Goal: Transaction & Acquisition: Register for event/course

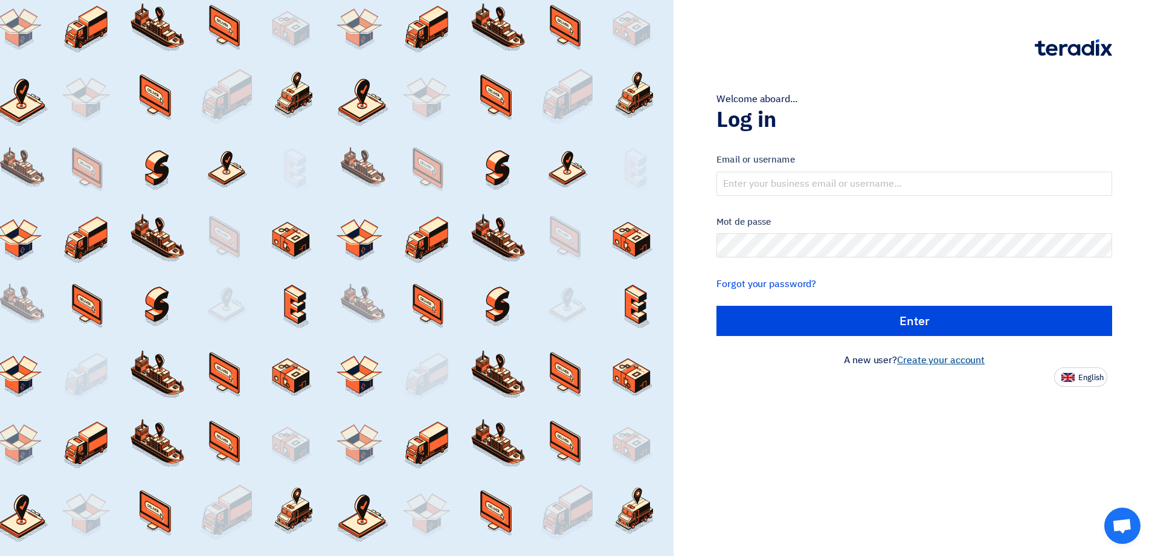
click at [964, 360] on link "Create your account" at bounding box center [941, 360] width 88 height 15
click at [945, 357] on link "Create your account" at bounding box center [941, 360] width 88 height 15
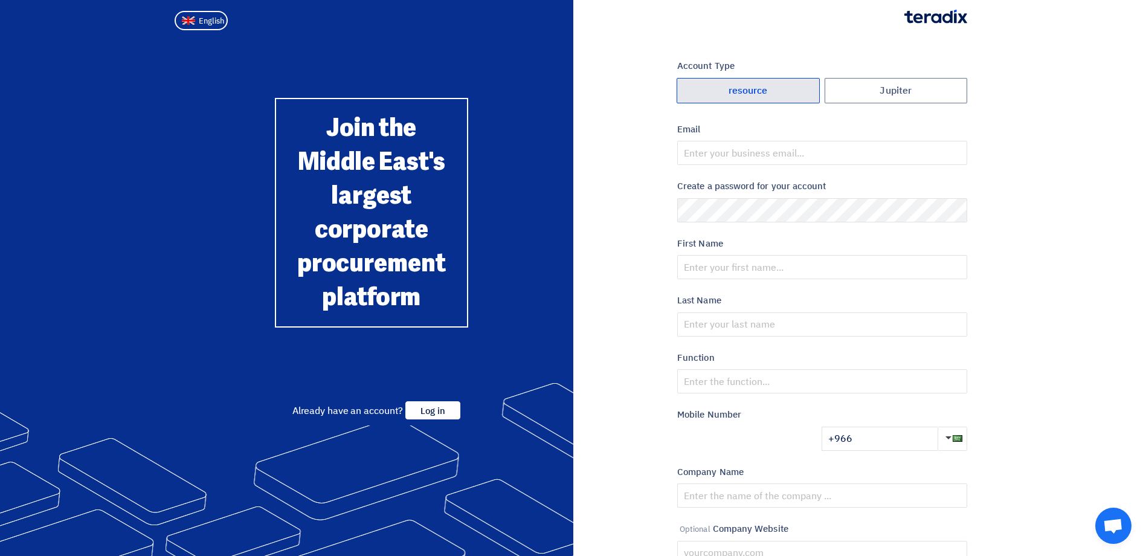
click at [729, 89] on font "resource" at bounding box center [748, 91] width 39 height 10
click at [728, 89] on input "resource" at bounding box center [748, 91] width 142 height 24
radio input "true"
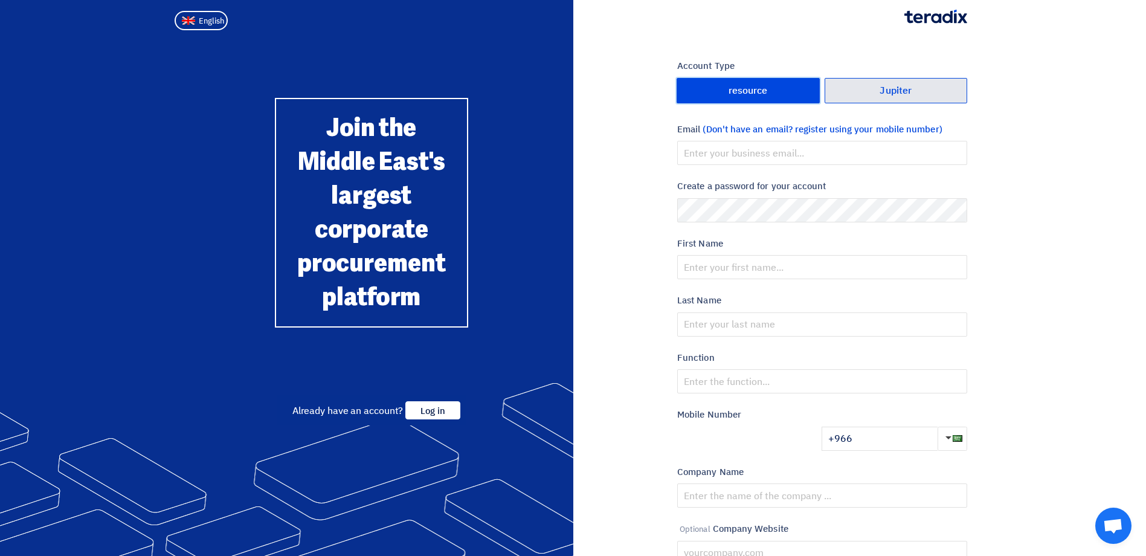
click at [937, 95] on label "Jupiter" at bounding box center [896, 90] width 143 height 25
click at [937, 95] on input "Jupiter" at bounding box center [896, 91] width 142 height 24
radio input "true"
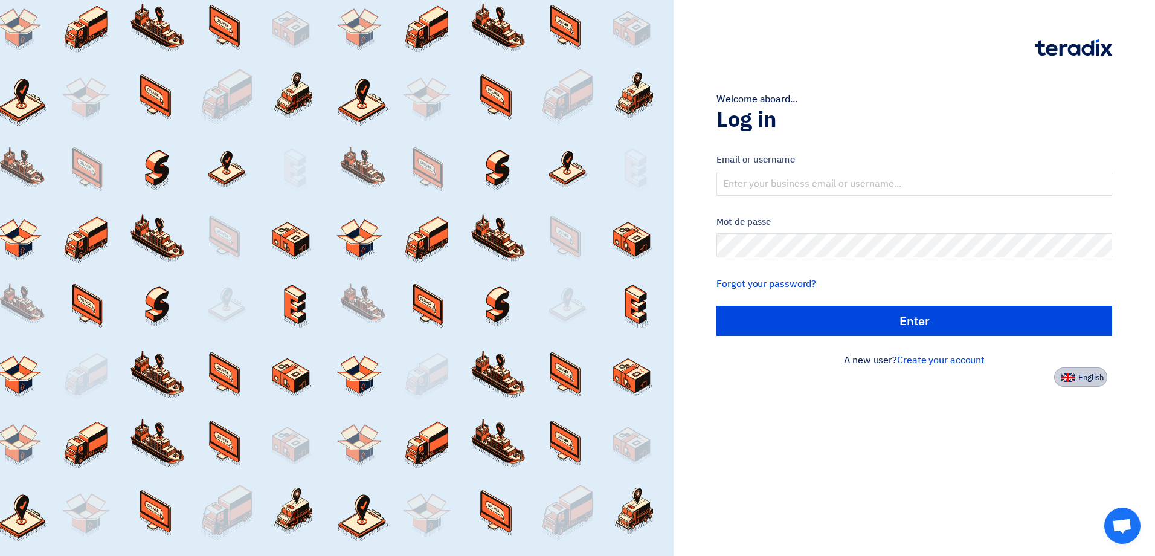
click at [1073, 378] on img at bounding box center [1068, 377] width 13 height 9
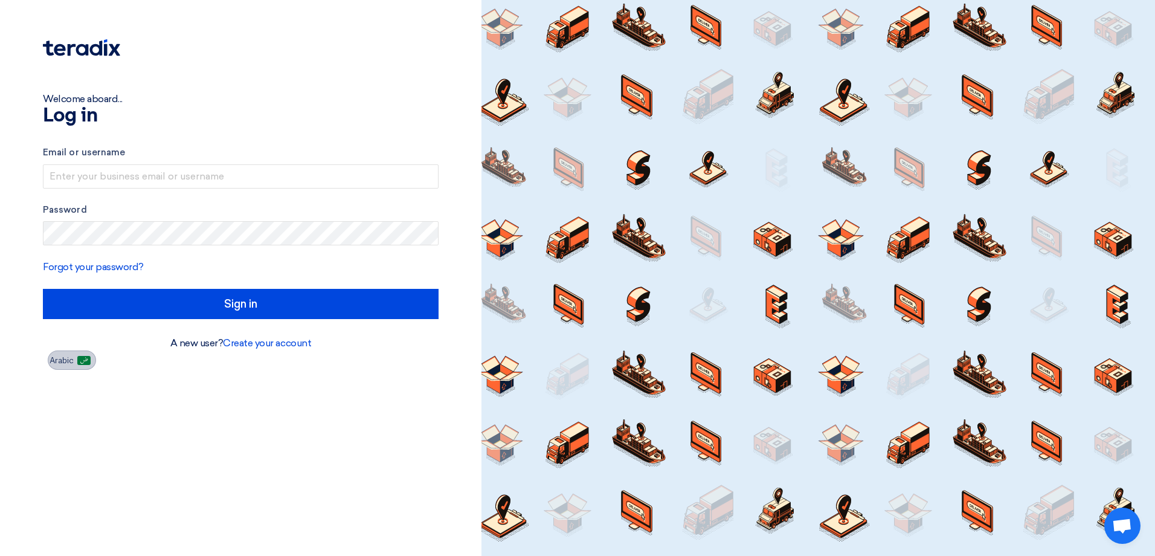
click at [60, 363] on span "Arabic" at bounding box center [62, 361] width 24 height 8
type input "Enter"
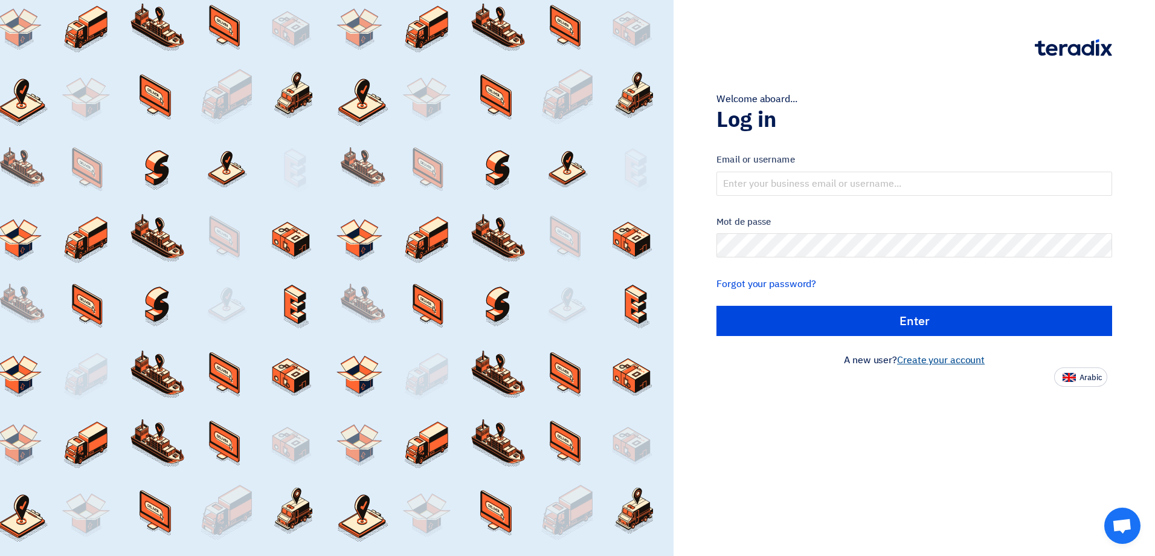
click at [936, 362] on link "Create your account" at bounding box center [941, 360] width 88 height 15
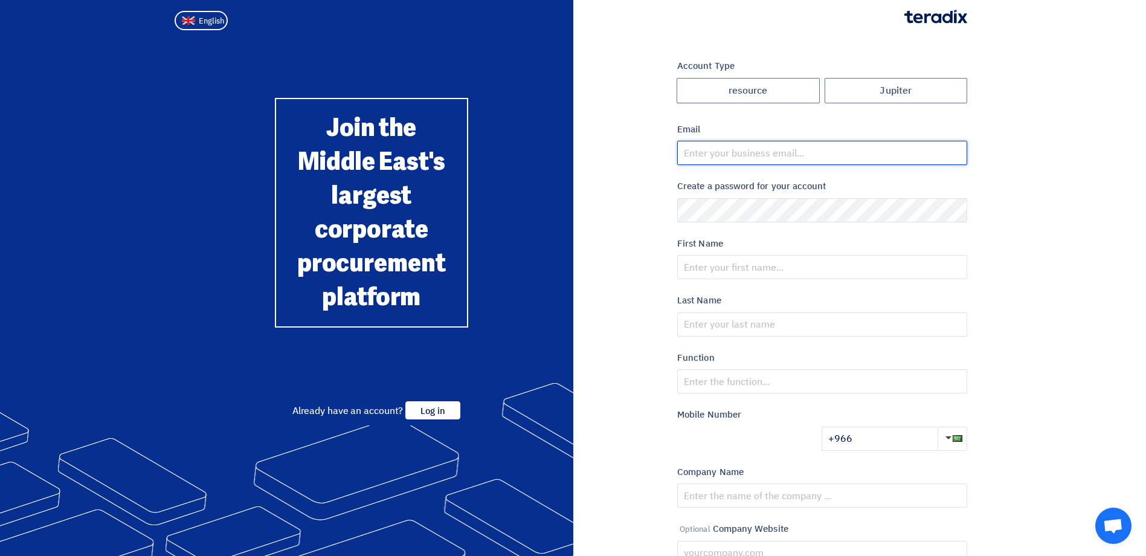
click at [757, 149] on input "email" at bounding box center [822, 153] width 290 height 24
type input "[PERSON_NAME][EMAIL_ADDRESS][PERSON_NAME][DOMAIN_NAME]"
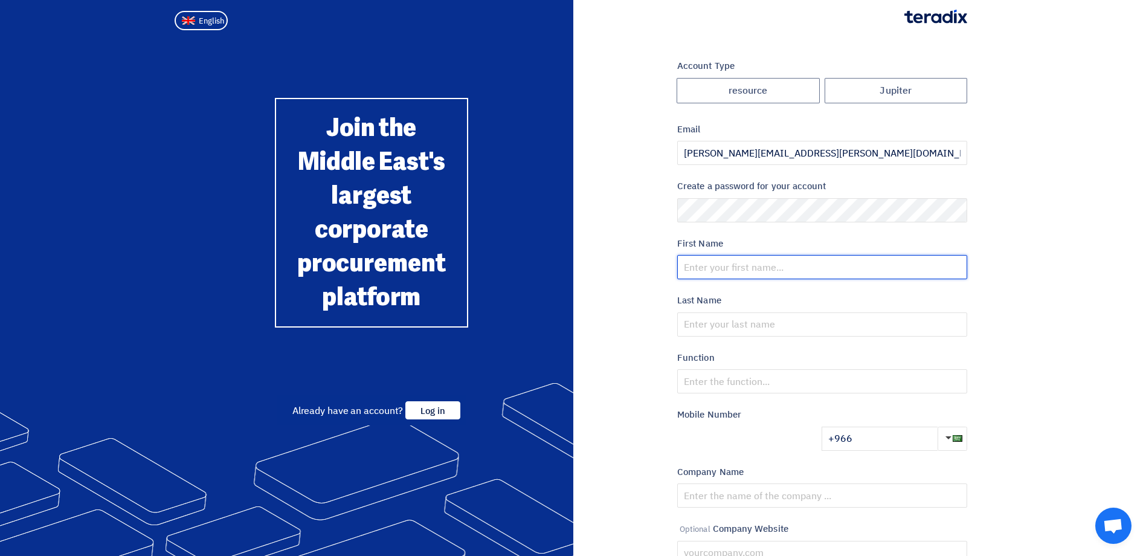
click at [772, 267] on input "text" at bounding box center [822, 267] width 290 height 24
type input "[PERSON_NAME]"
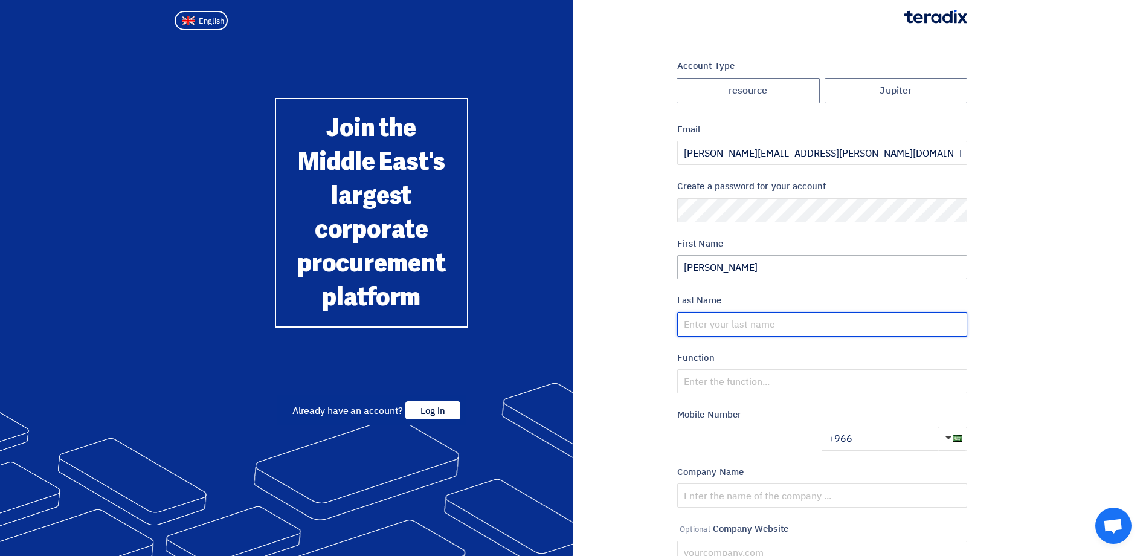
type input "Ignacio"
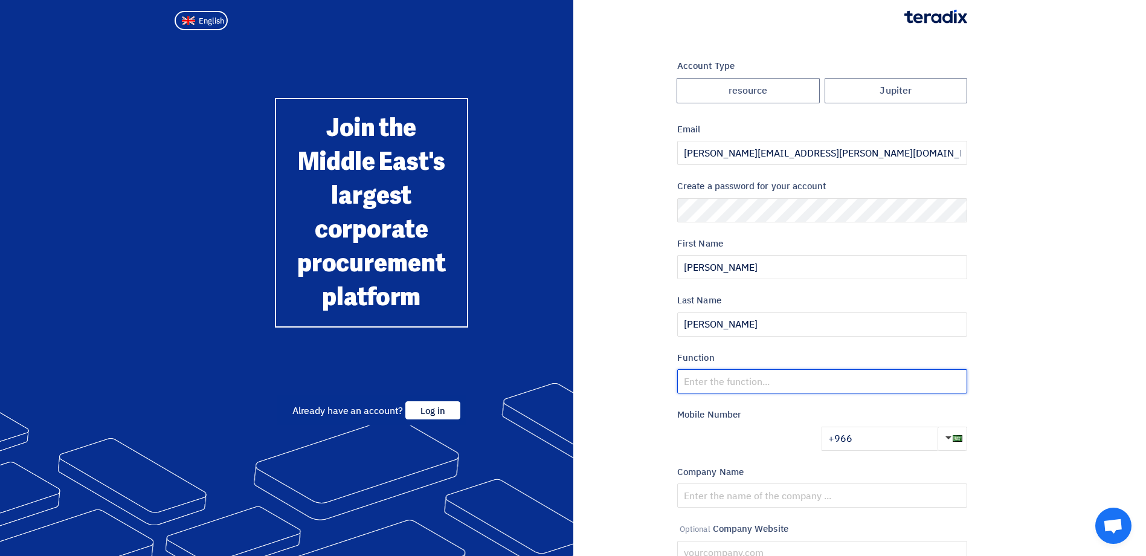
click at [752, 379] on input "text" at bounding box center [822, 381] width 290 height 24
type input "Sales support"
click at [877, 440] on input "+966" at bounding box center [880, 439] width 116 height 24
type input "+966 547289934"
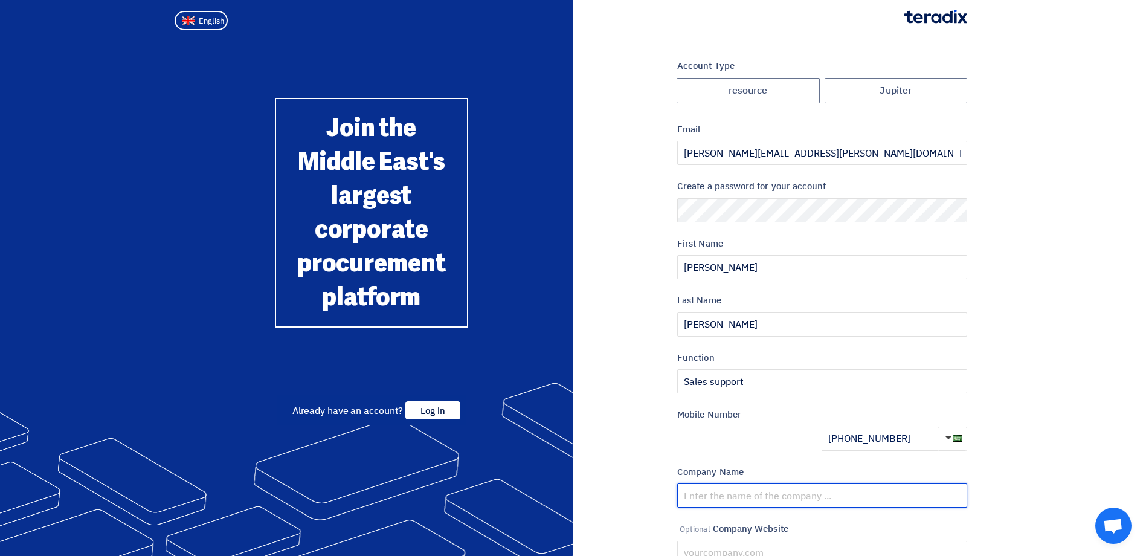
click at [792, 491] on input "text" at bounding box center [822, 495] width 290 height 24
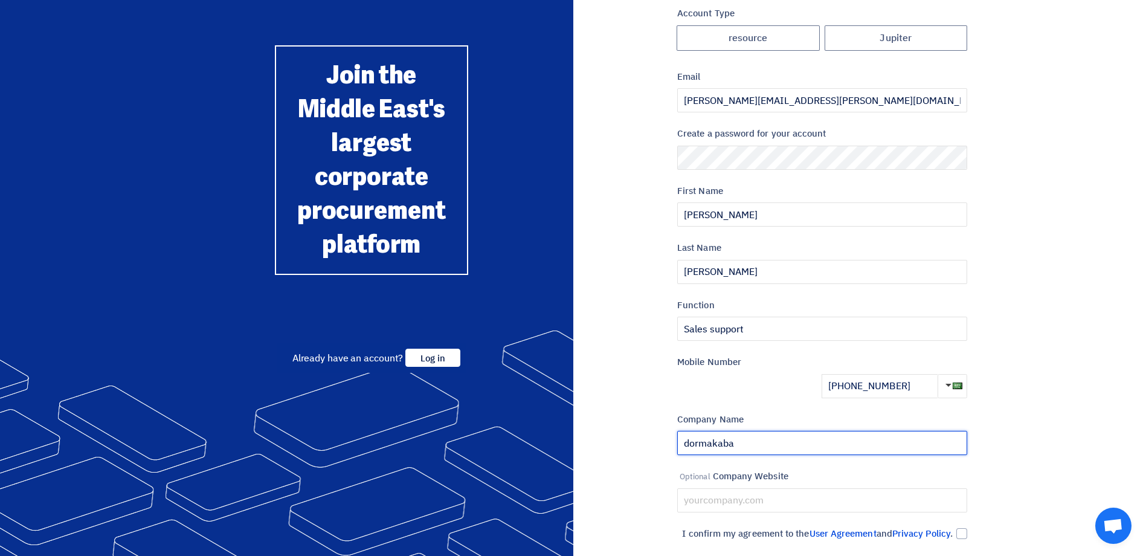
scroll to position [121, 0]
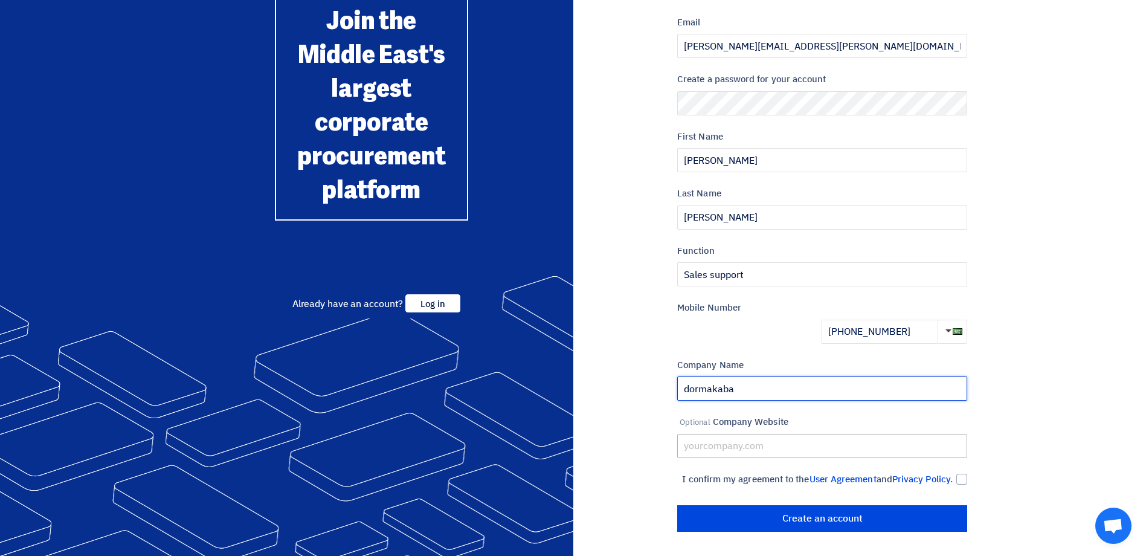
type input "dormakaba"
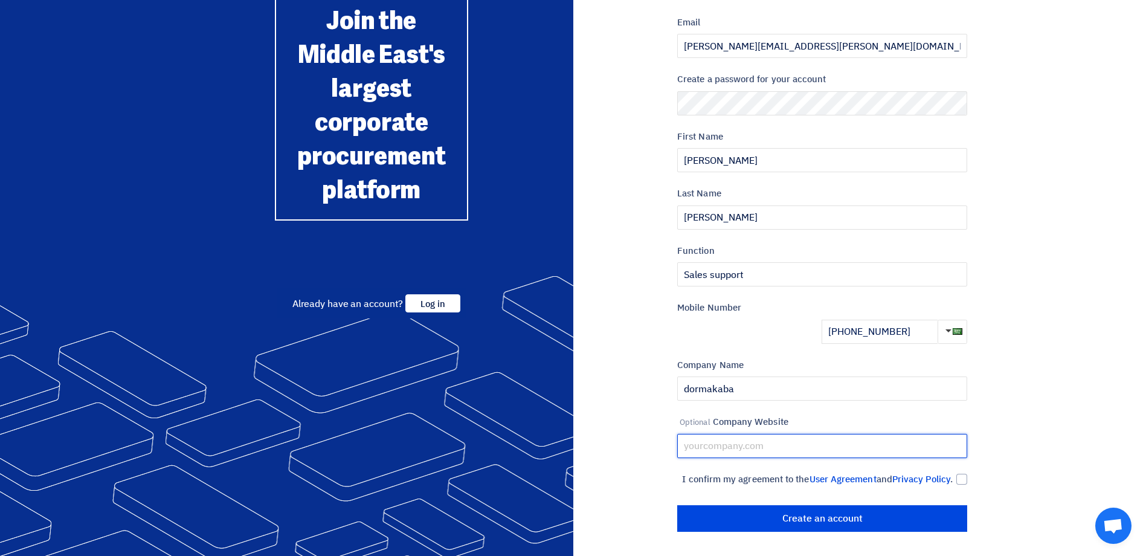
click at [781, 434] on input "text" at bounding box center [822, 446] width 290 height 24
drag, startPoint x: 798, startPoint y: 425, endPoint x: 631, endPoint y: 421, distance: 166.8
click at [631, 421] on div "Account Type Jupiter resource Email edward.ignacio@dormakaba.com Create a passw…" at bounding box center [775, 242] width 404 height 580
paste input "https://www.dormakaba.com/ae-en"
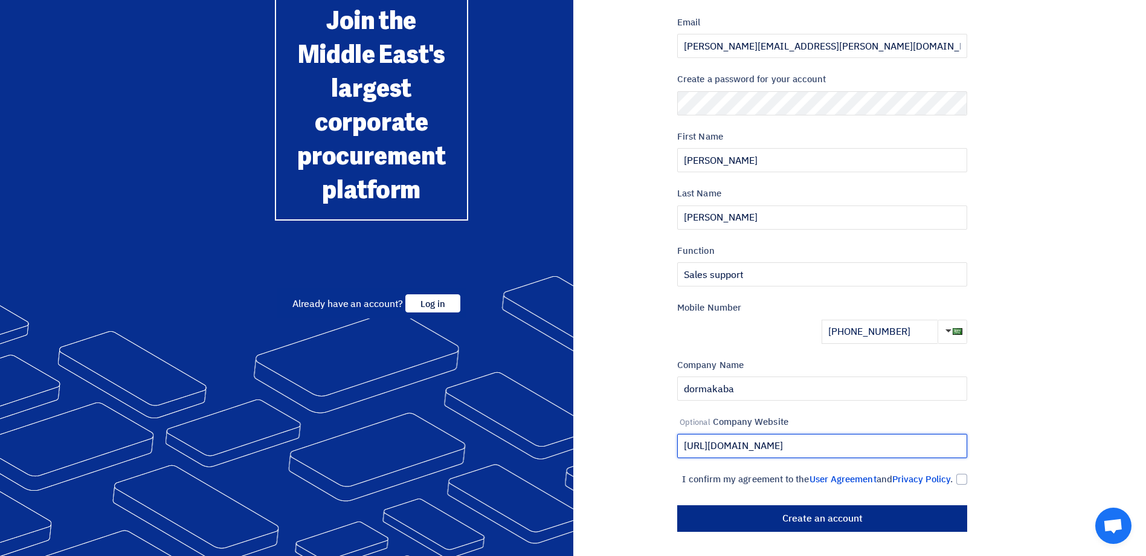
type input "https://www.dormakaba.com/ae-en"
click at [768, 522] on input "Create an account" at bounding box center [822, 518] width 290 height 27
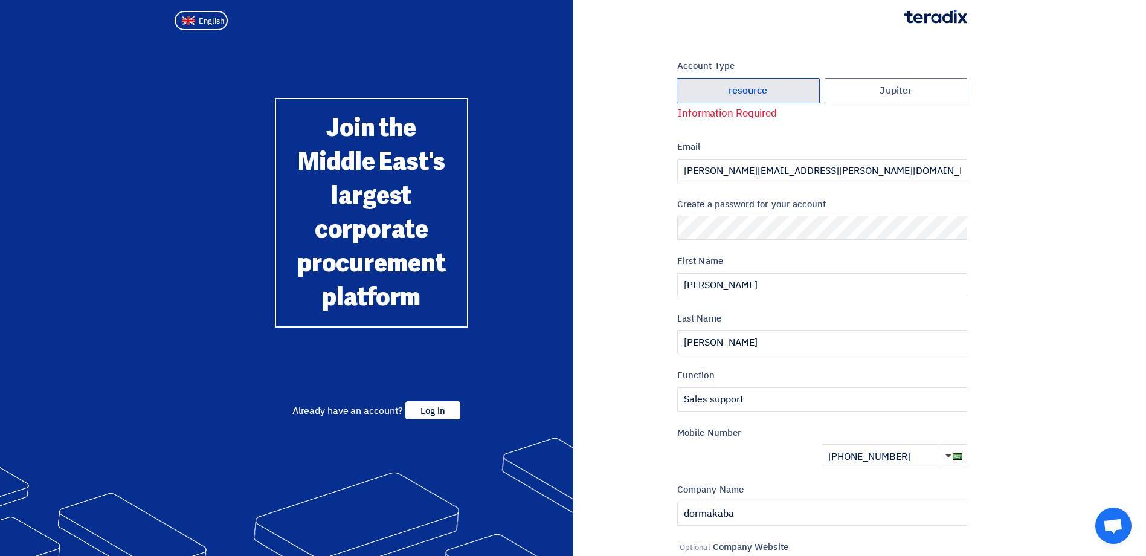
click at [753, 95] on font "resource" at bounding box center [748, 91] width 39 height 10
click at [753, 95] on input "resource" at bounding box center [748, 91] width 142 height 24
radio input "true"
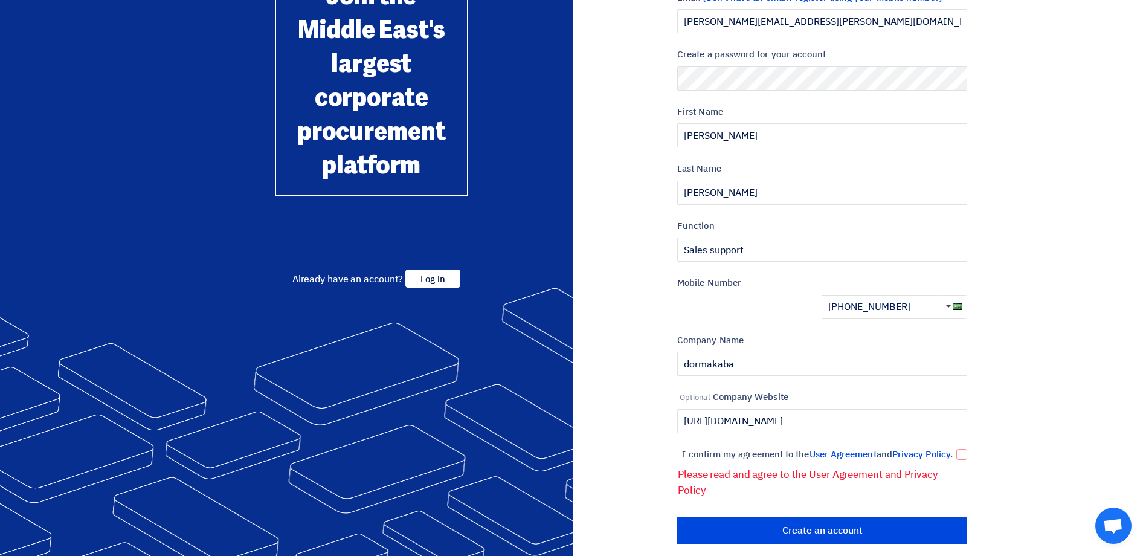
scroll to position [158, 0]
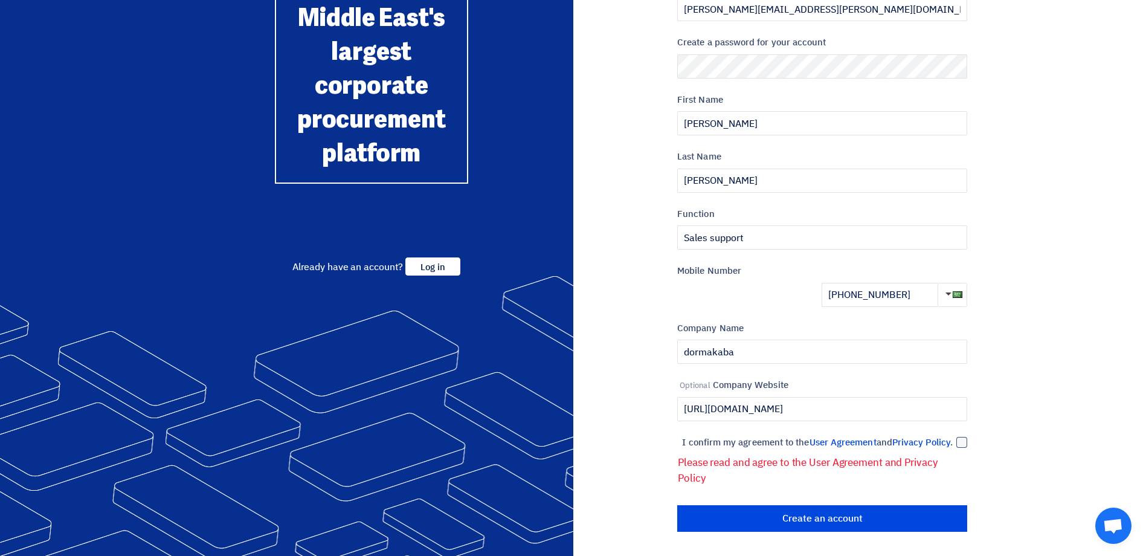
click at [961, 437] on div at bounding box center [962, 442] width 11 height 11
click at [953, 436] on input "I confirm my agreement to the User Agreement and Privacy Policy ." at bounding box center [808, 448] width 290 height 24
checkbox input "true"
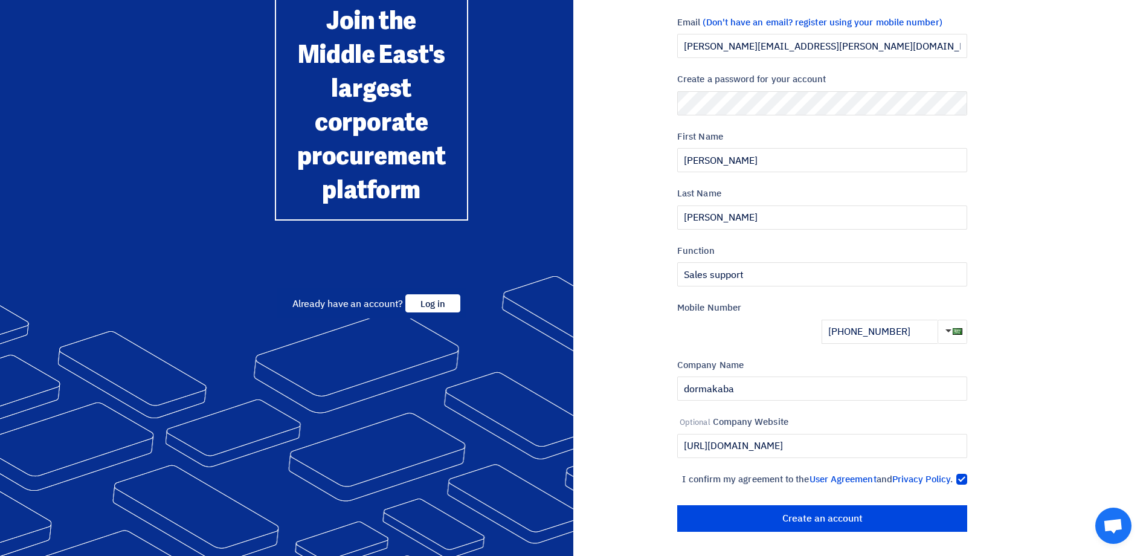
scroll to position [121, 0]
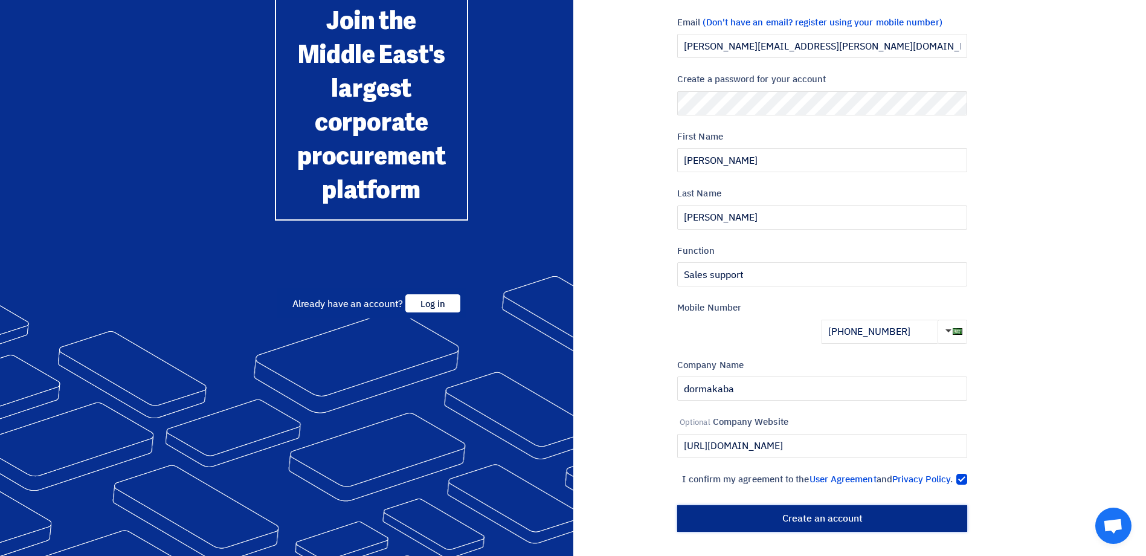
click at [826, 521] on input "Create an account" at bounding box center [822, 518] width 290 height 27
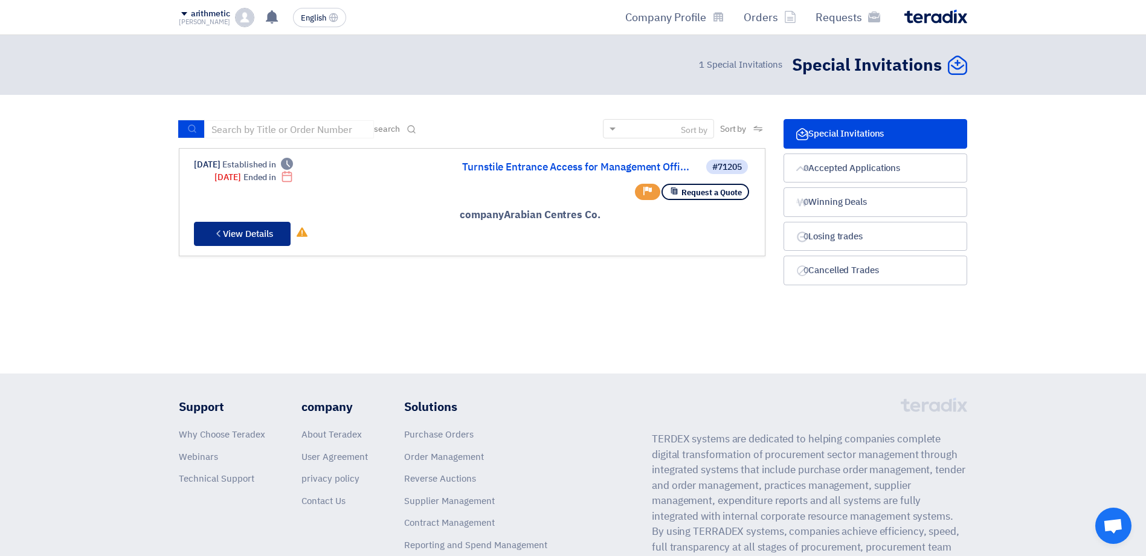
click at [236, 237] on font "View Details" at bounding box center [248, 233] width 50 height 13
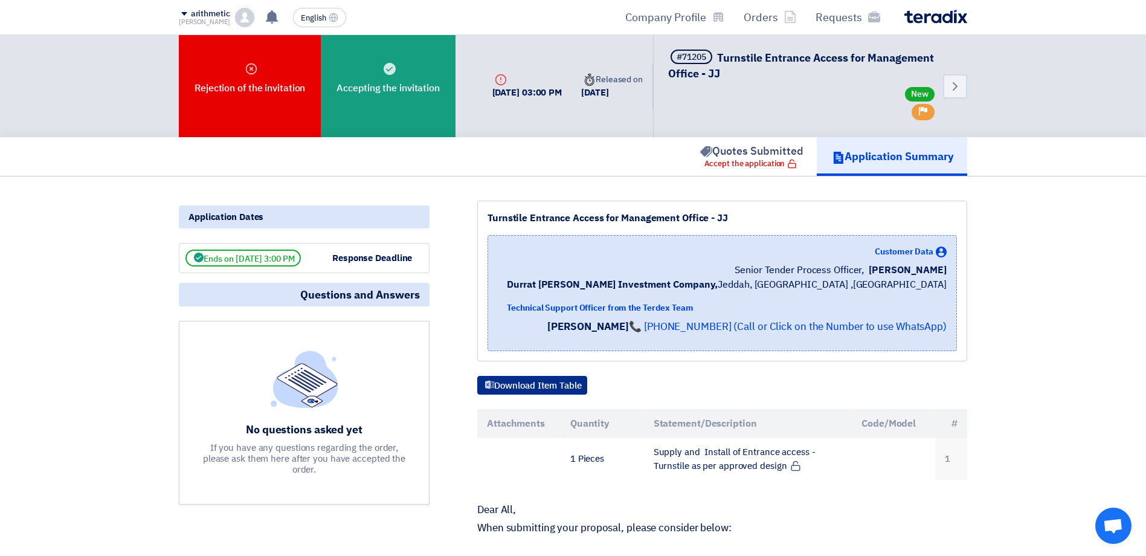
click at [548, 381] on font "Download Item Table" at bounding box center [538, 385] width 88 height 13
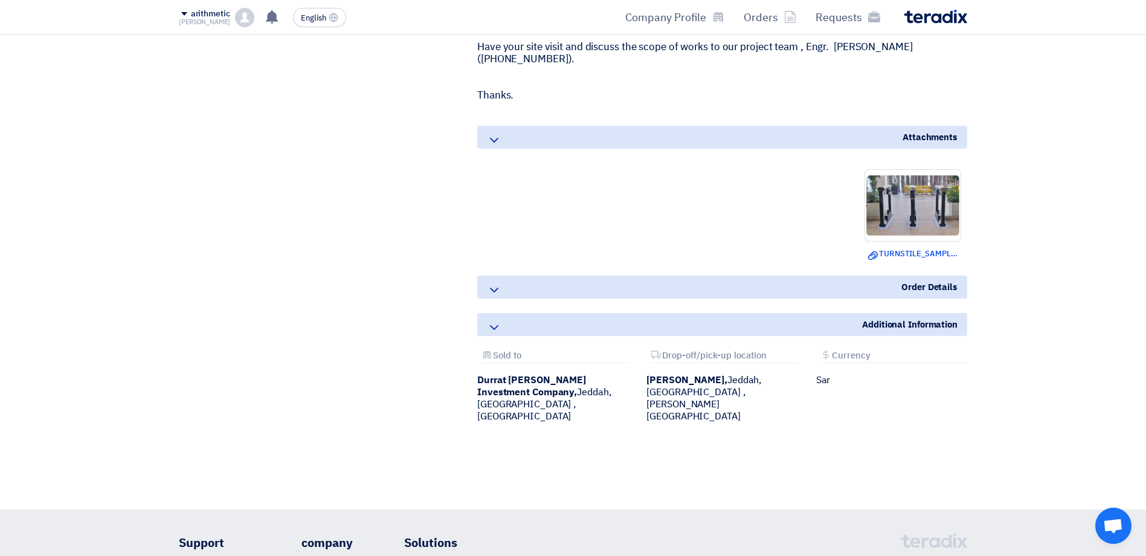
scroll to position [725, 0]
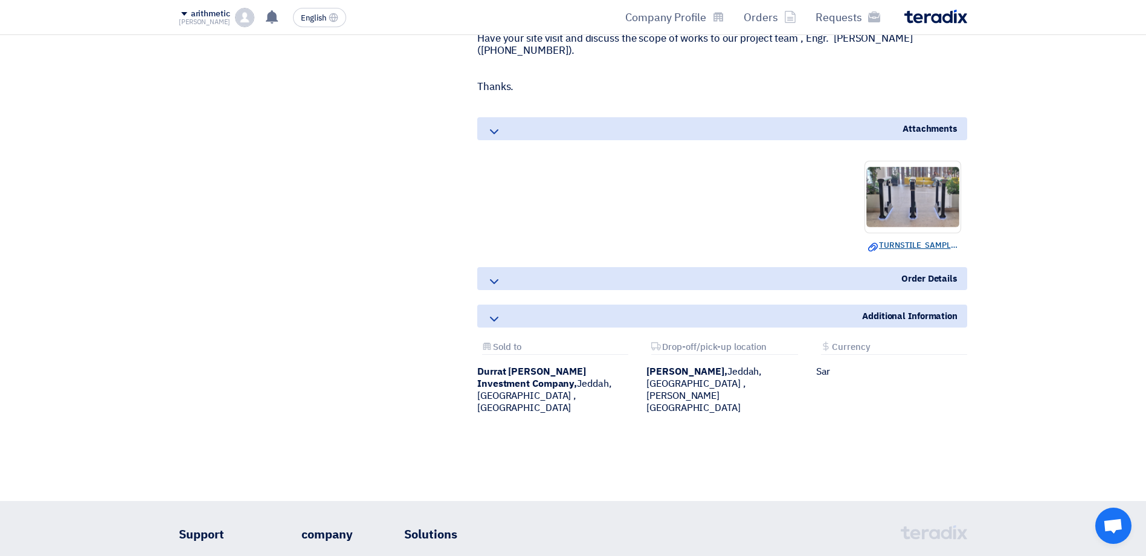
click at [917, 240] on font "TURNSTILE_SAMPLE.png" at bounding box center [925, 244] width 92 height 11
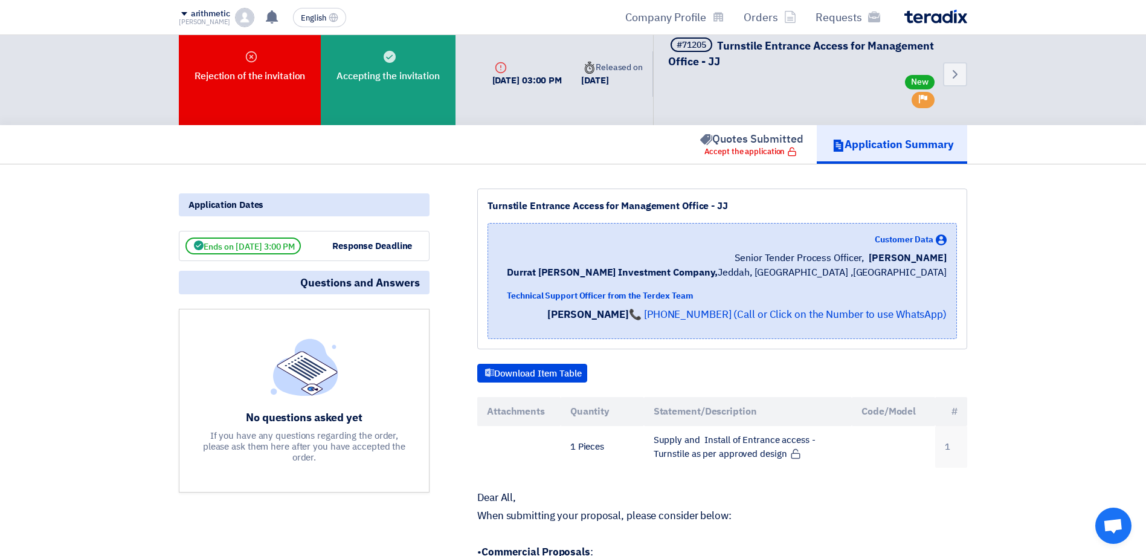
scroll to position [0, 0]
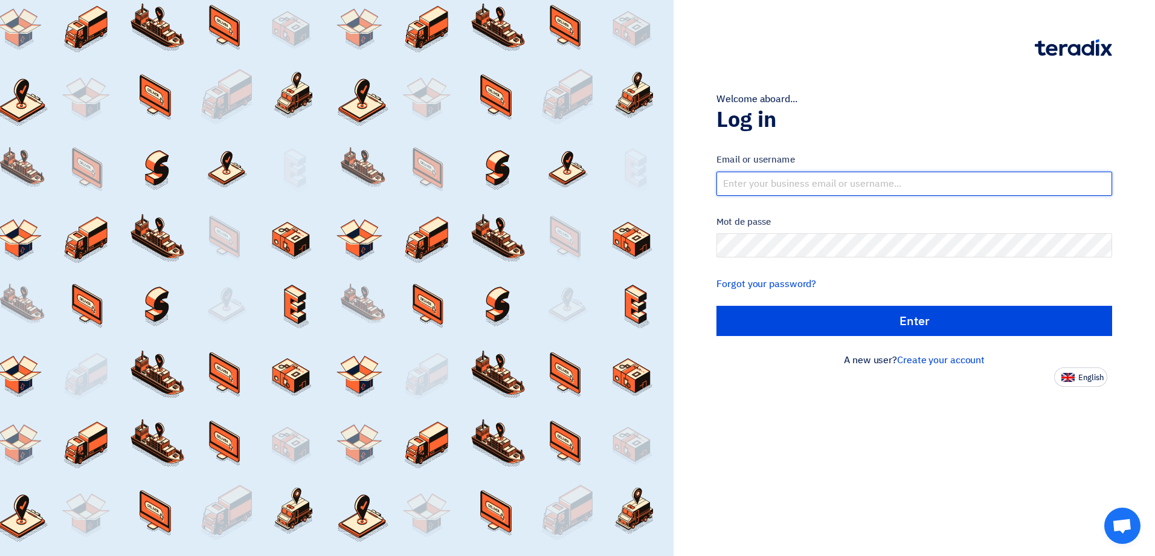
click at [751, 182] on input "text" at bounding box center [915, 184] width 396 height 24
type input "[PERSON_NAME][EMAIL_ADDRESS][PERSON_NAME][DOMAIN_NAME]"
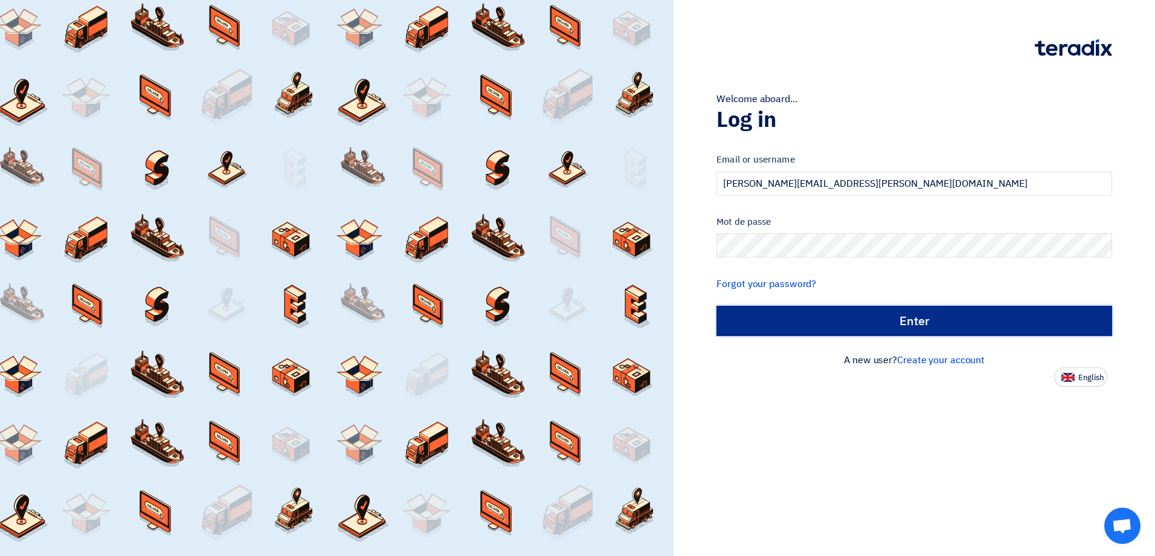
click at [876, 325] on input "Enter" at bounding box center [915, 321] width 396 height 30
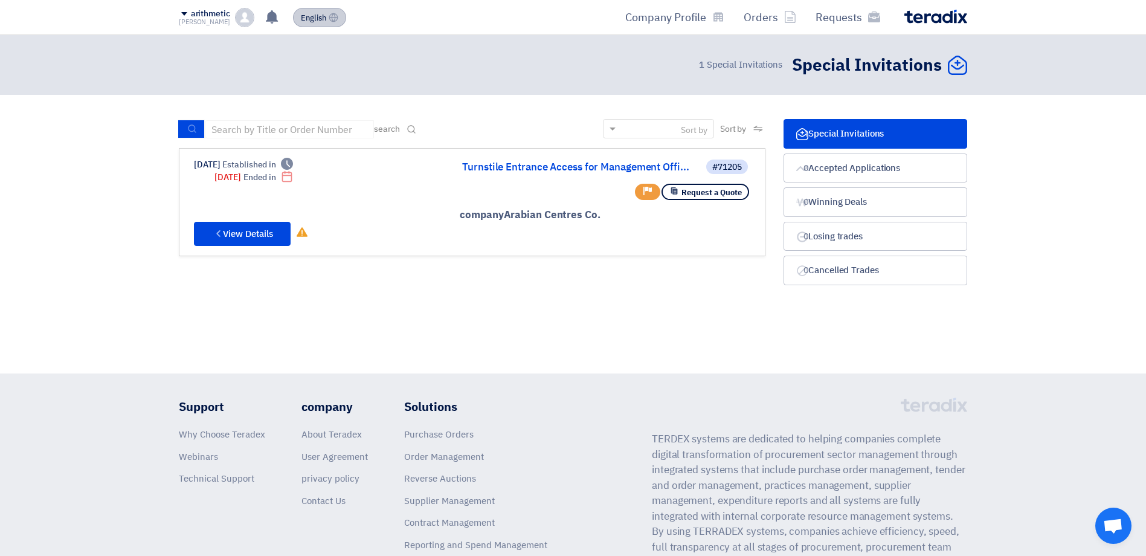
click at [302, 20] on span "English" at bounding box center [313, 18] width 25 height 8
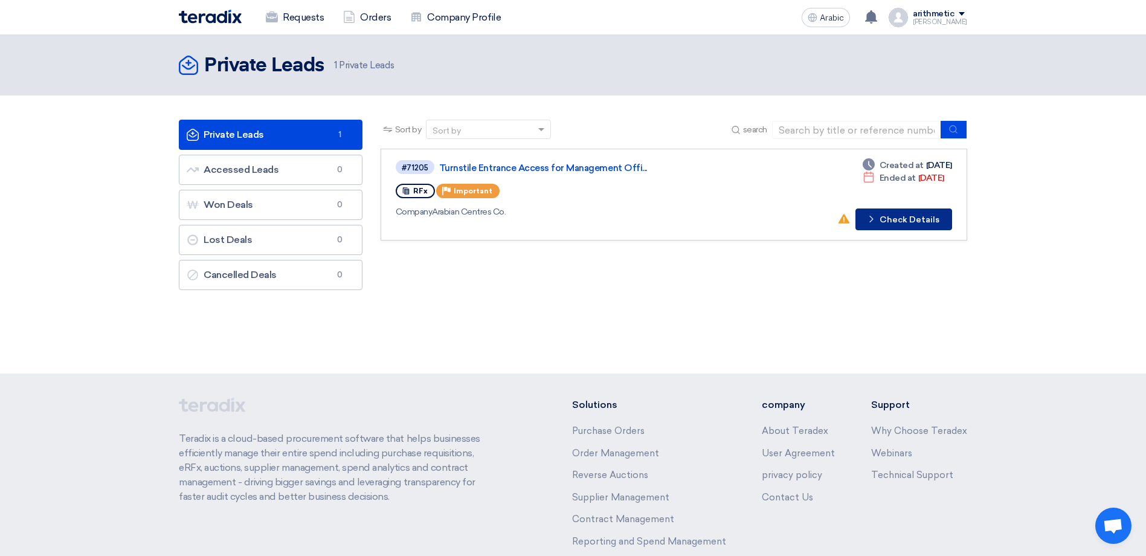
click at [903, 223] on font "Check Details" at bounding box center [910, 220] width 60 height 8
